Goal: Task Accomplishment & Management: Manage account settings

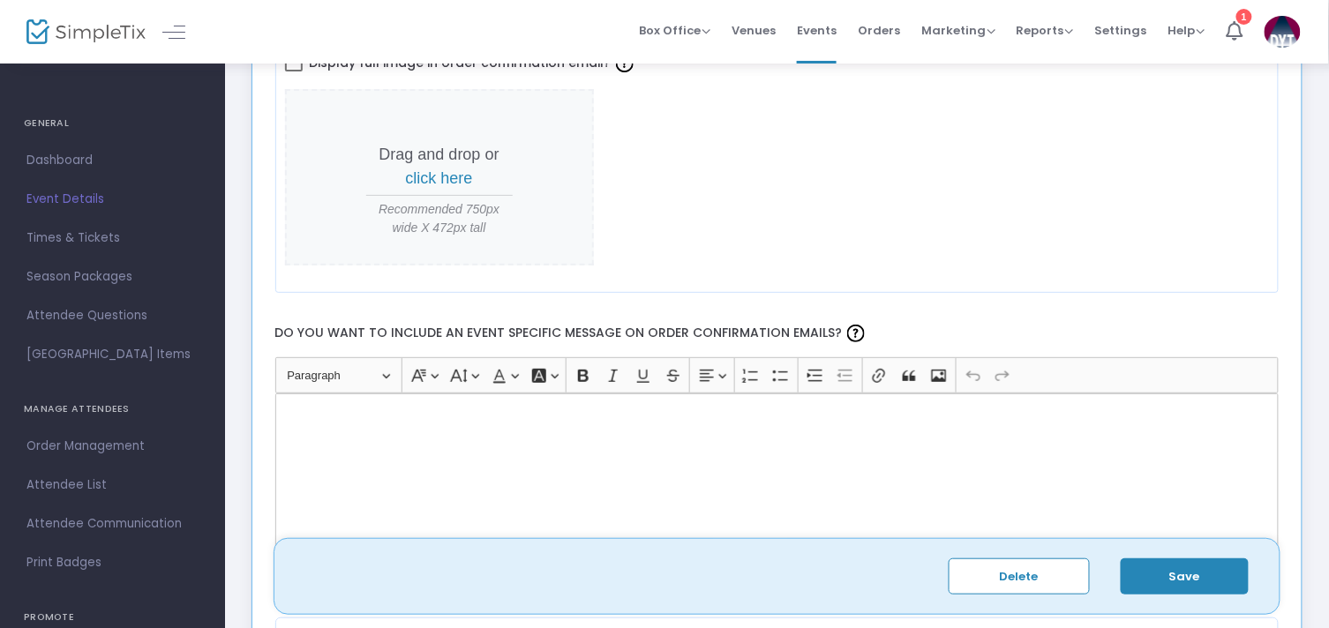
scroll to position [2059, 0]
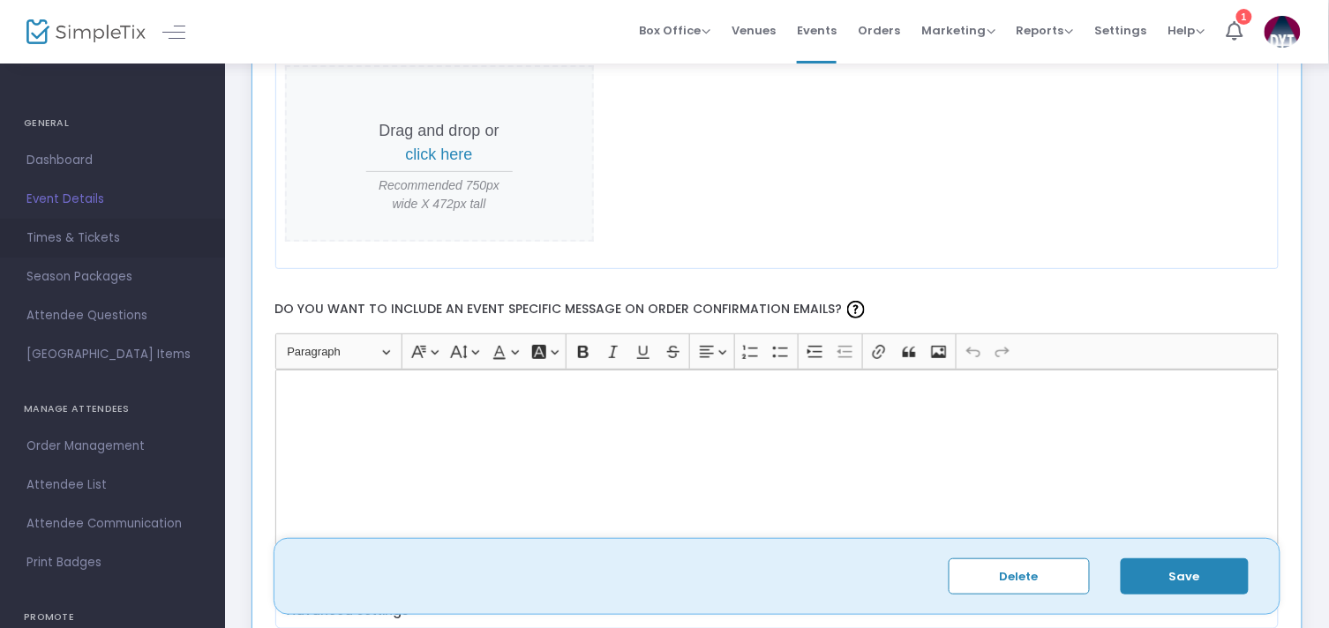
click at [60, 235] on span "Times & Tickets" at bounding box center [112, 238] width 172 height 23
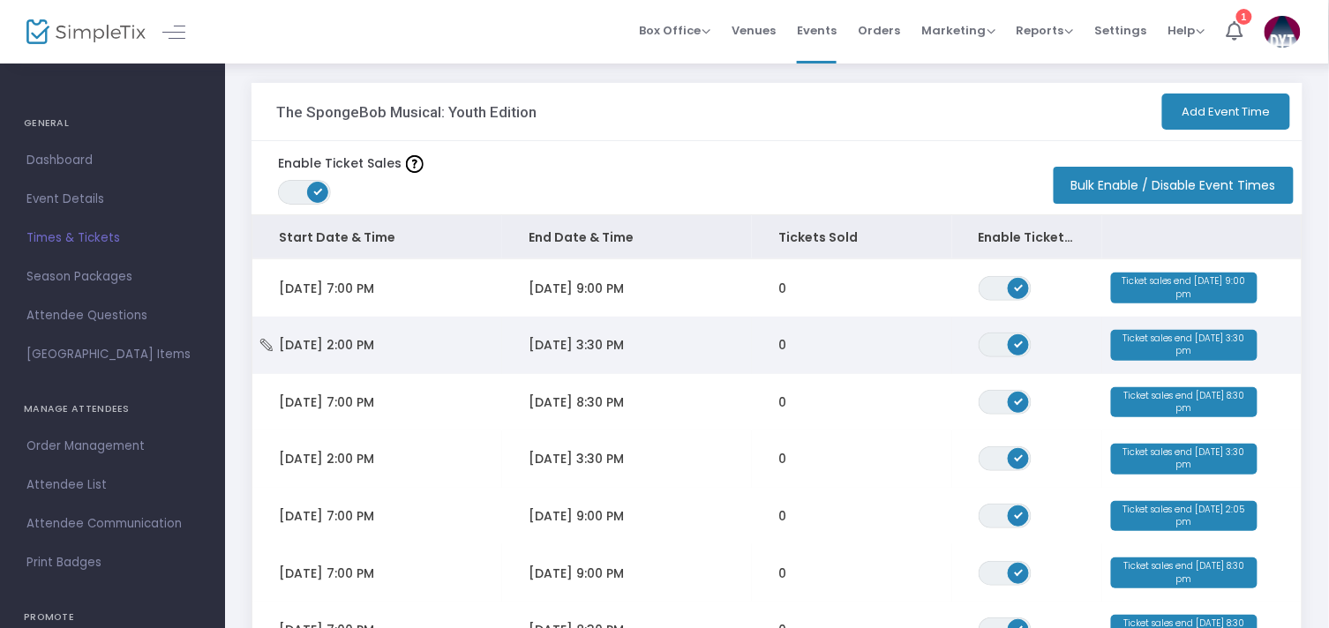
scroll to position [6, 0]
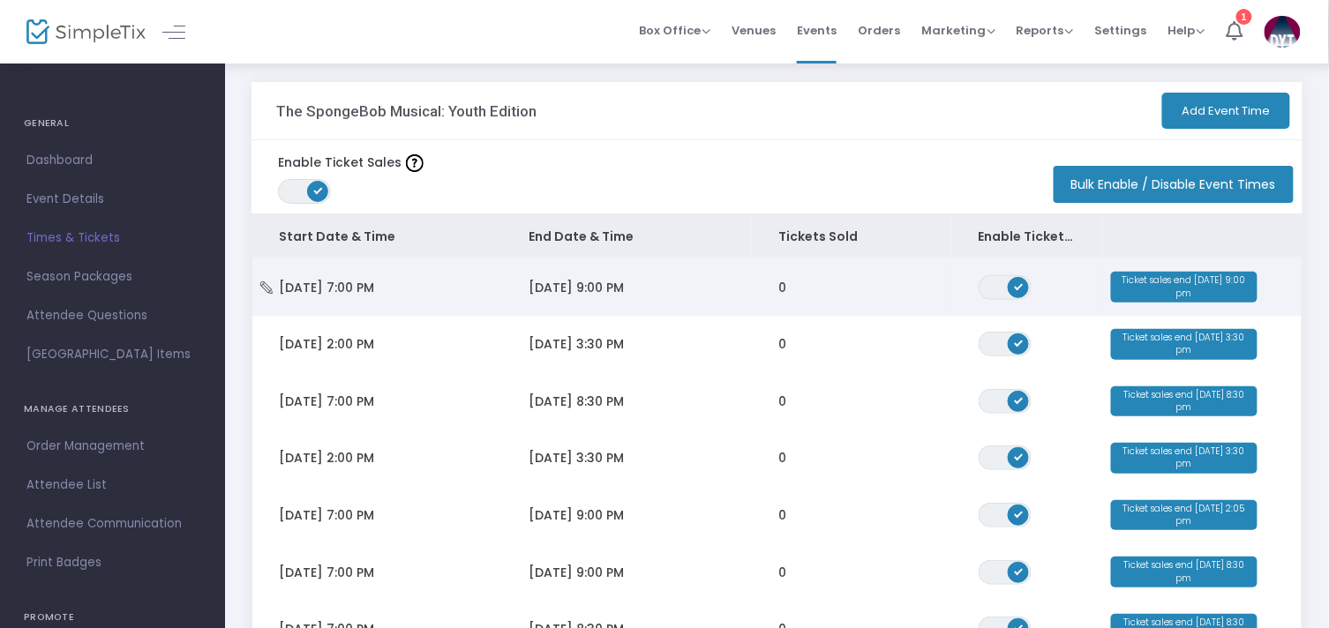
click at [356, 286] on span "[DATE] 7:00 PM" at bounding box center [326, 288] width 95 height 18
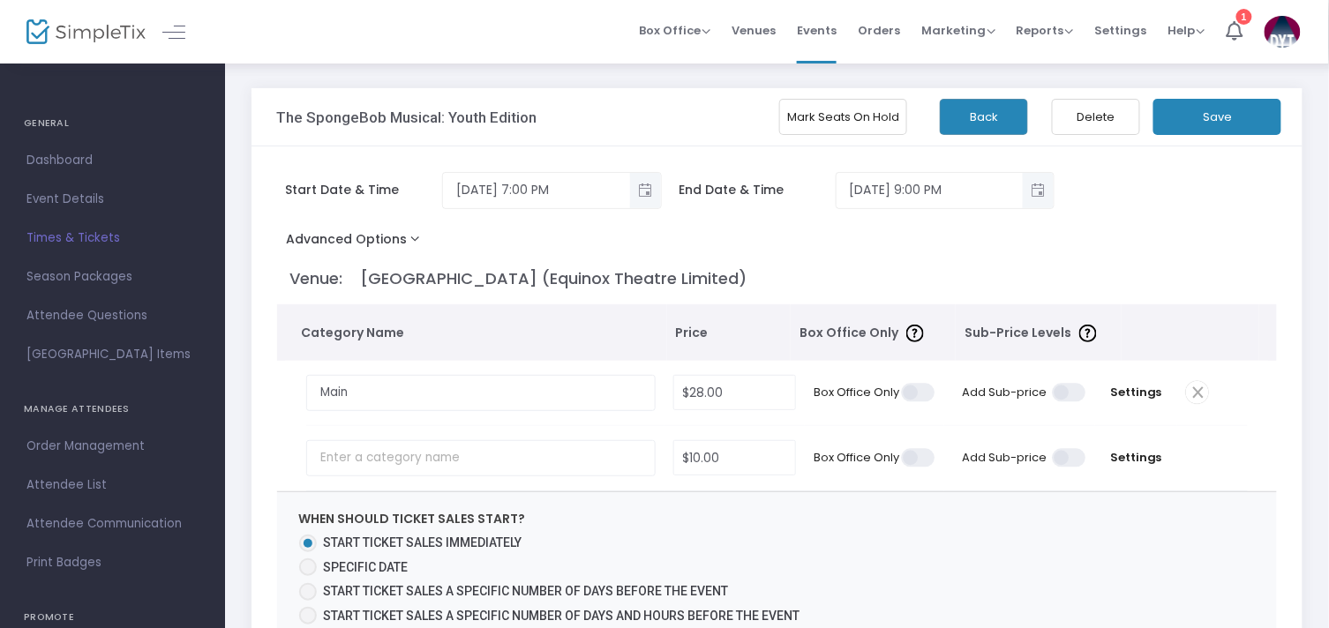
click at [412, 241] on button "Advanced Options" at bounding box center [357, 243] width 160 height 32
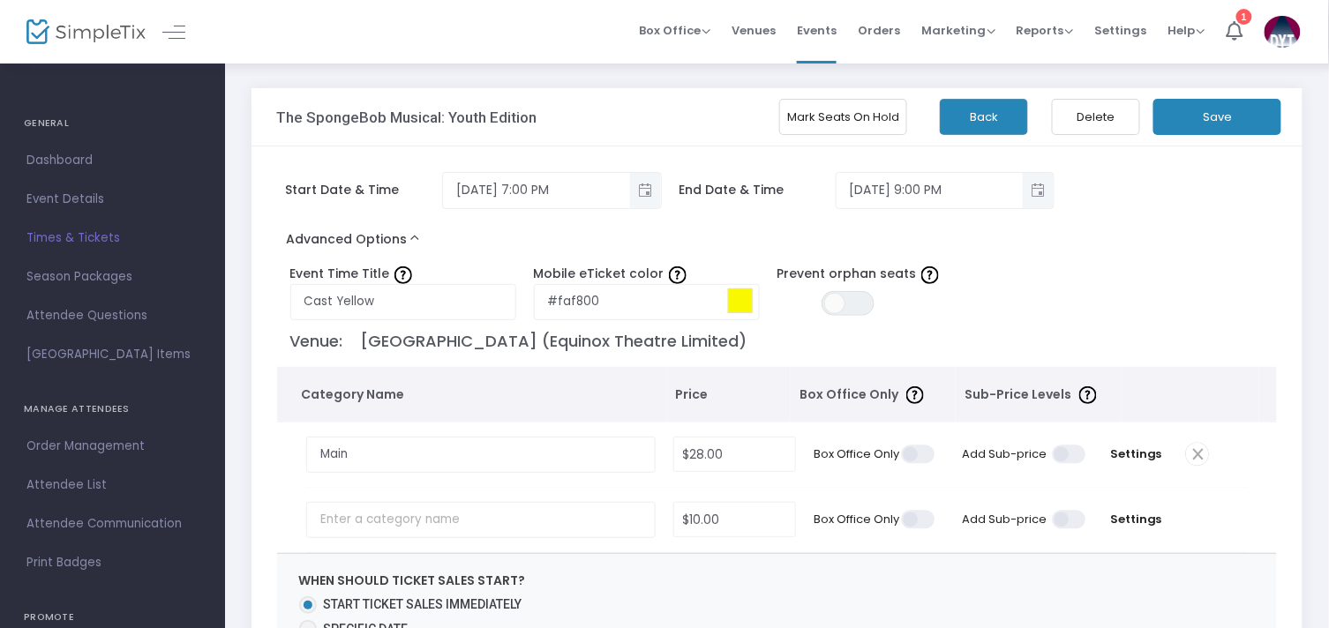
click at [412, 241] on button "Advanced Options" at bounding box center [357, 243] width 160 height 32
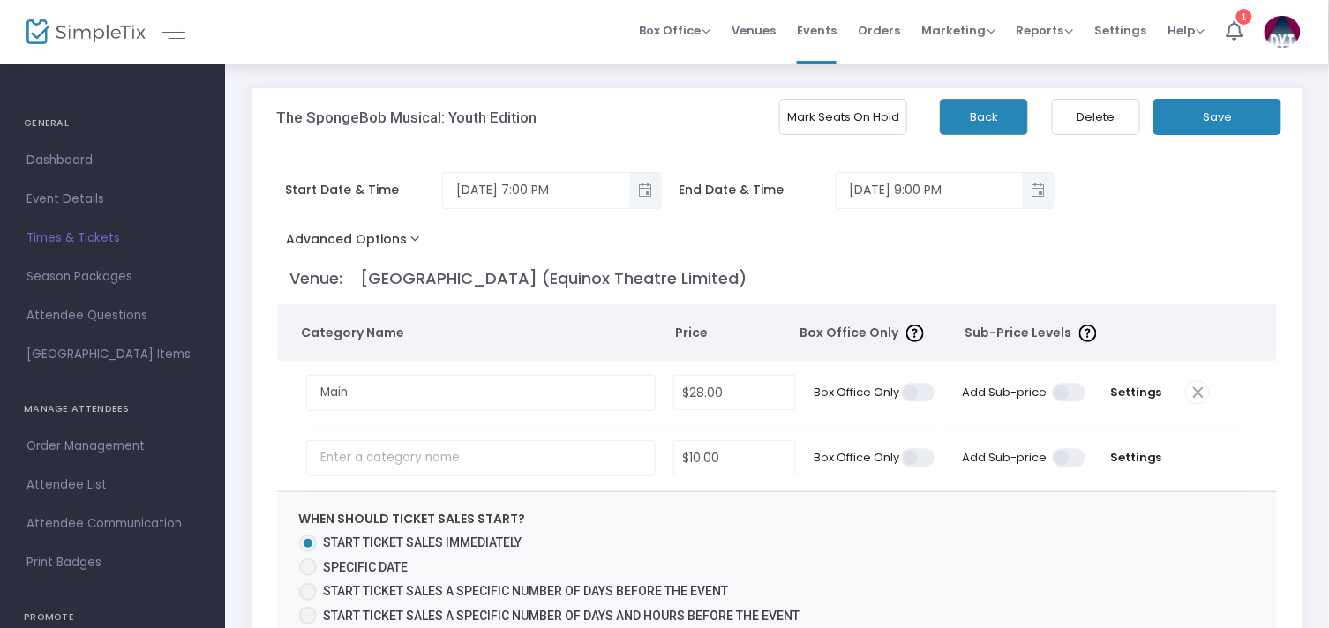
click at [1068, 399] on span at bounding box center [1070, 393] width 35 height 19
click at [435, 382] on input "checkbox" at bounding box center [435, 382] width 0 height 0
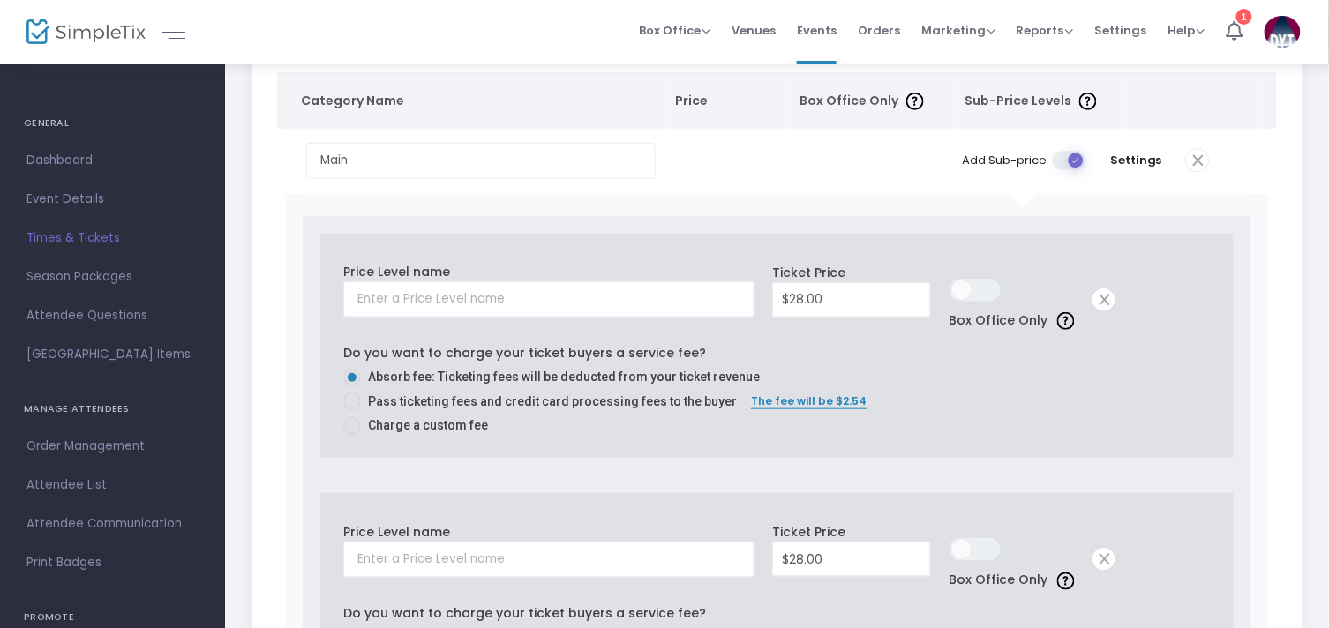
scroll to position [196, 0]
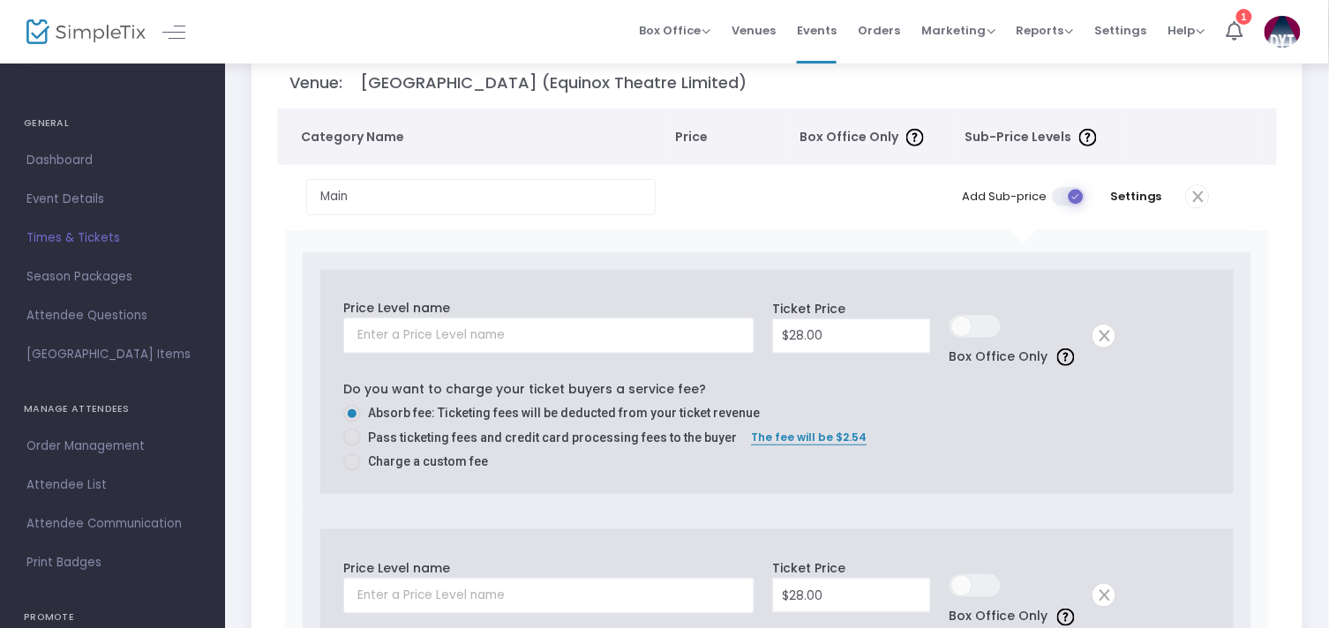
click at [353, 413] on span at bounding box center [352, 414] width 9 height 9
click at [352, 423] on input "Absorb fee: Ticketing fees will be deducted from your ticket revenue" at bounding box center [351, 423] width 1 height 1
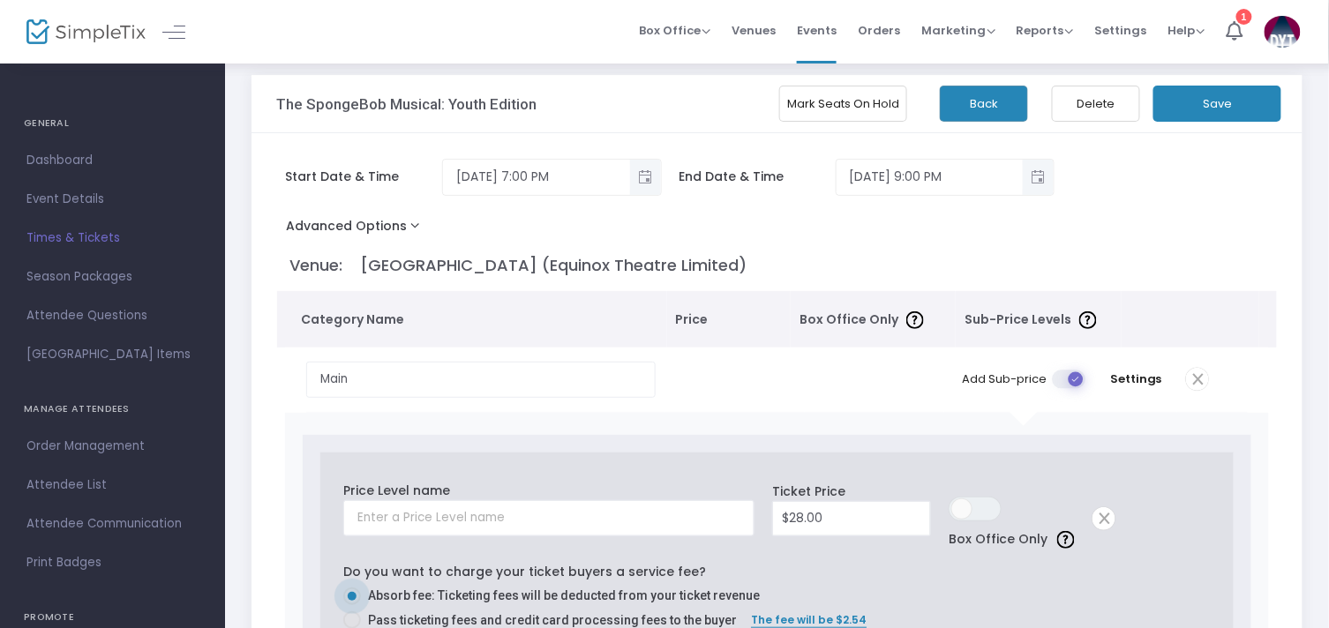
scroll to position [0, 0]
